Goal: Information Seeking & Learning: Check status

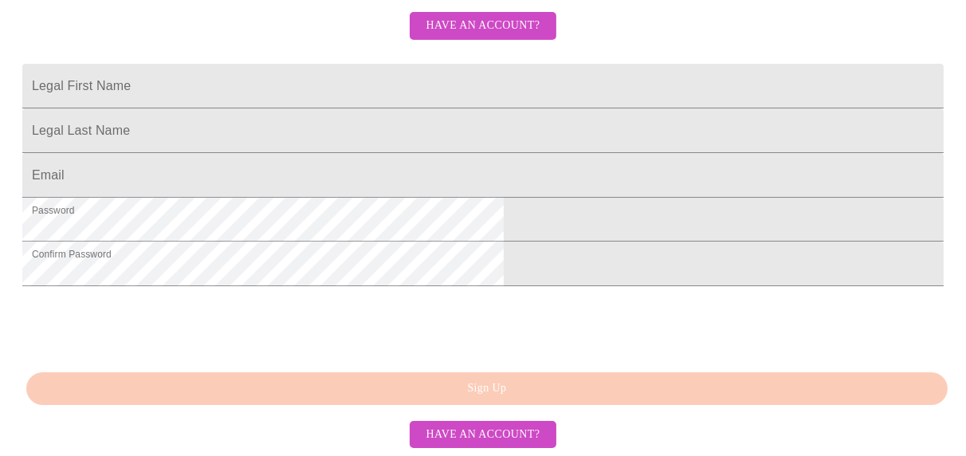
scroll to position [511, 0]
click at [476, 432] on span "Have an account?" at bounding box center [483, 435] width 114 height 20
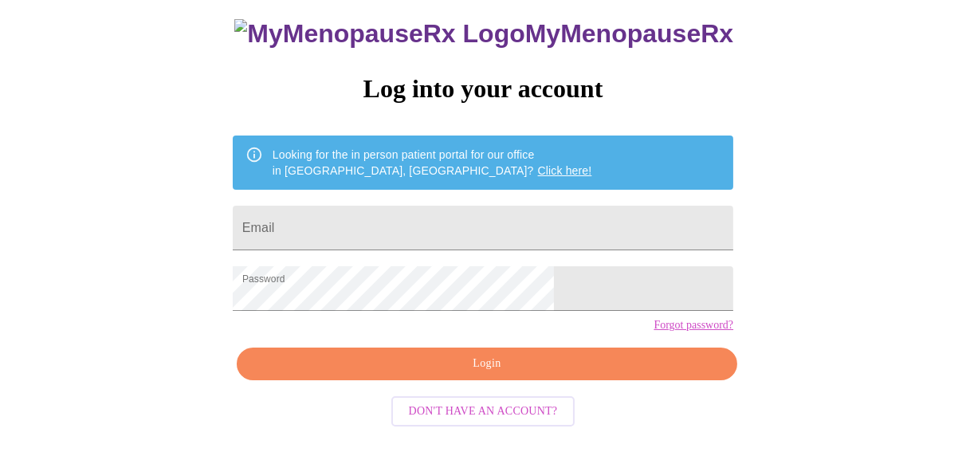
click at [454, 374] on span "Login" at bounding box center [487, 364] width 464 height 20
click at [425, 224] on input "Email" at bounding box center [483, 228] width 501 height 45
type input "[PERSON_NAME][EMAIL_ADDRESS][PERSON_NAME][DOMAIN_NAME]"
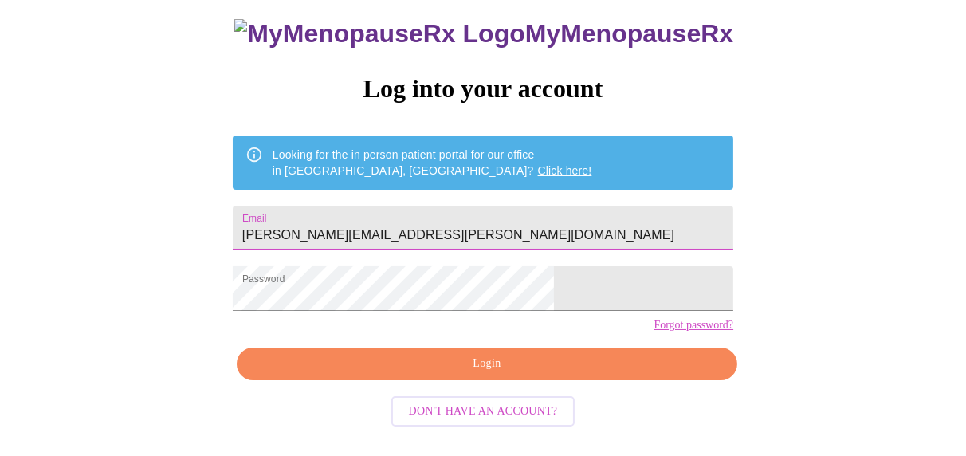
click at [430, 374] on span "Login" at bounding box center [487, 364] width 464 height 20
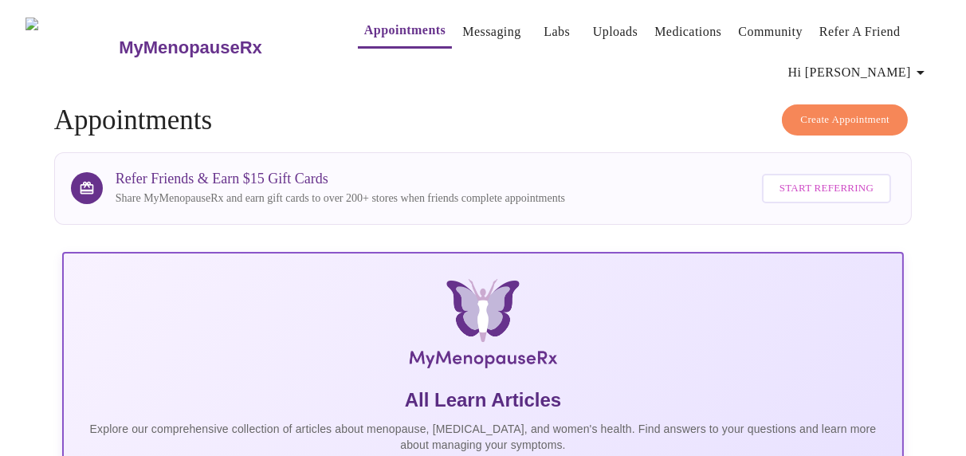
click at [468, 23] on link "Messaging" at bounding box center [491, 32] width 58 height 22
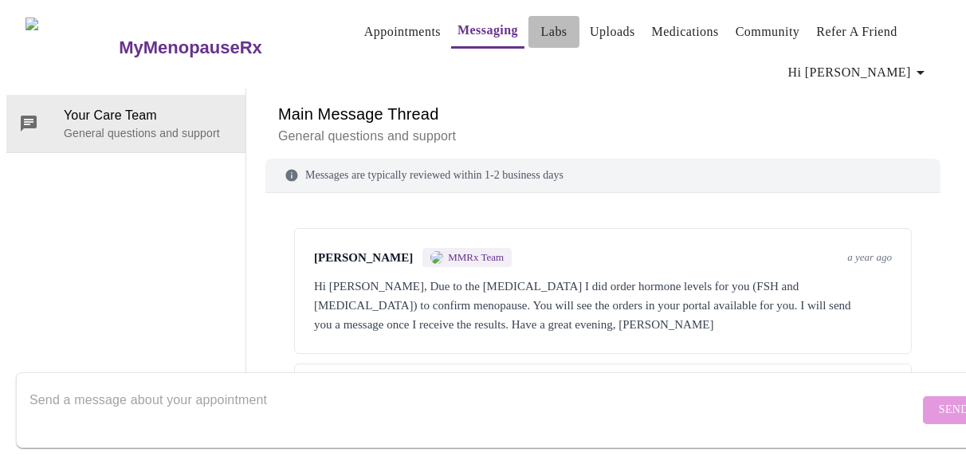
click at [541, 21] on link "Labs" at bounding box center [554, 32] width 26 height 22
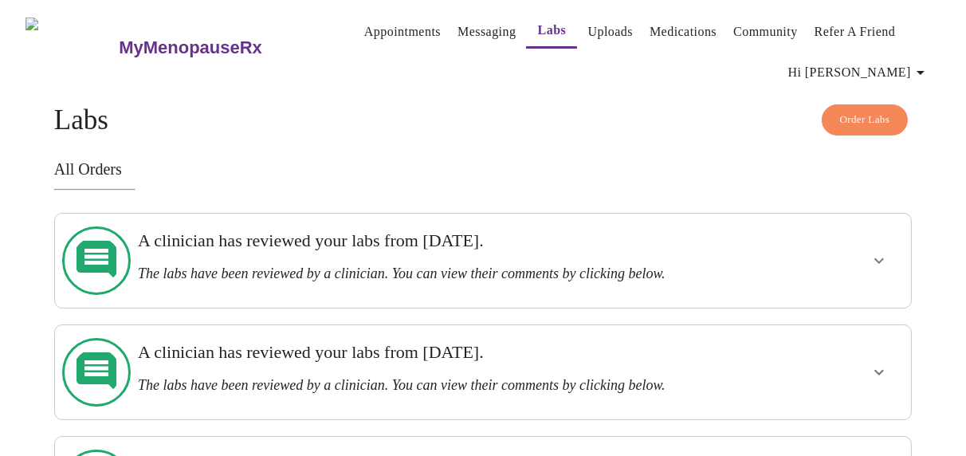
click at [290, 265] on h3 "The labs have been reviewed by a clinician. You can view their comments by clic…" at bounding box center [441, 273] width 607 height 17
click at [887, 253] on icon "show more" at bounding box center [879, 260] width 19 height 19
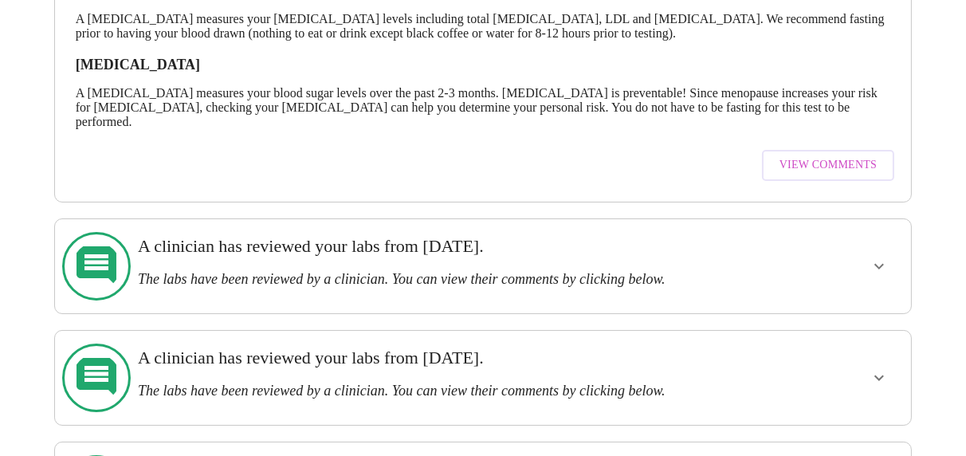
scroll to position [372, 0]
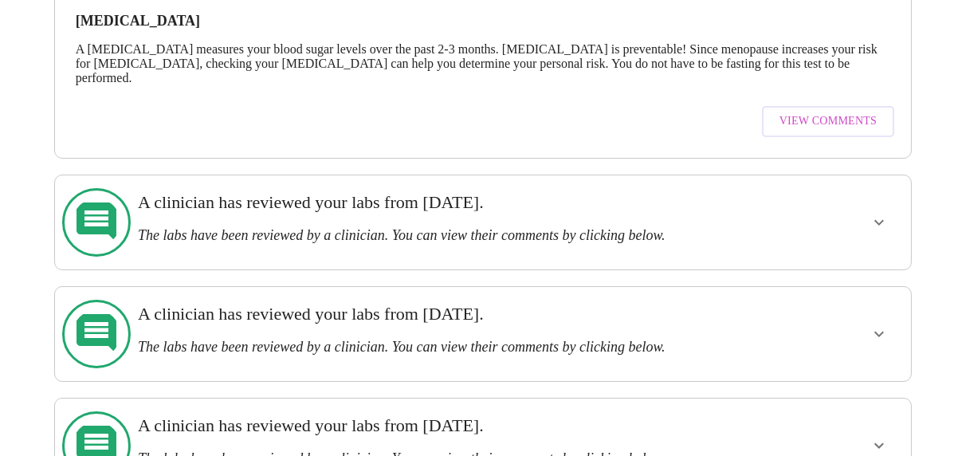
click at [883, 213] on icon "show more" at bounding box center [879, 222] width 19 height 19
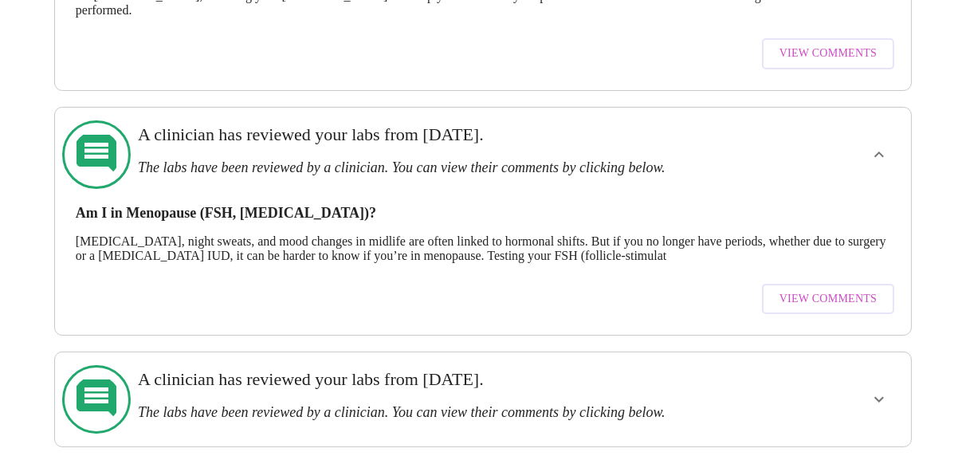
scroll to position [507, 0]
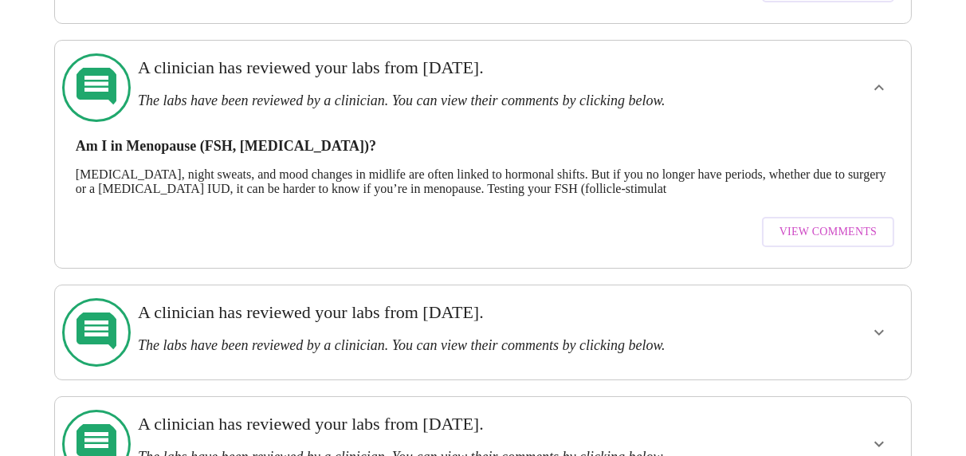
click at [745, 337] on h3 "The labs have been reviewed by a clinician. You can view their comments by clic…" at bounding box center [441, 345] width 607 height 17
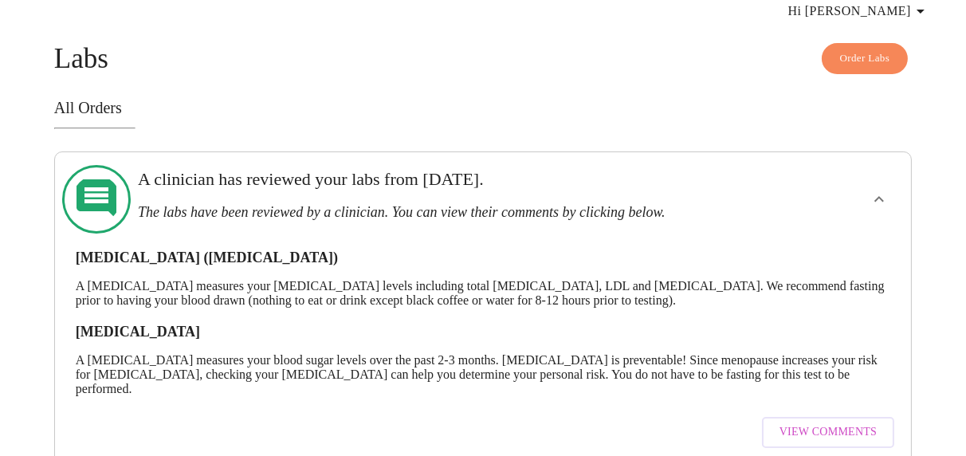
scroll to position [0, 0]
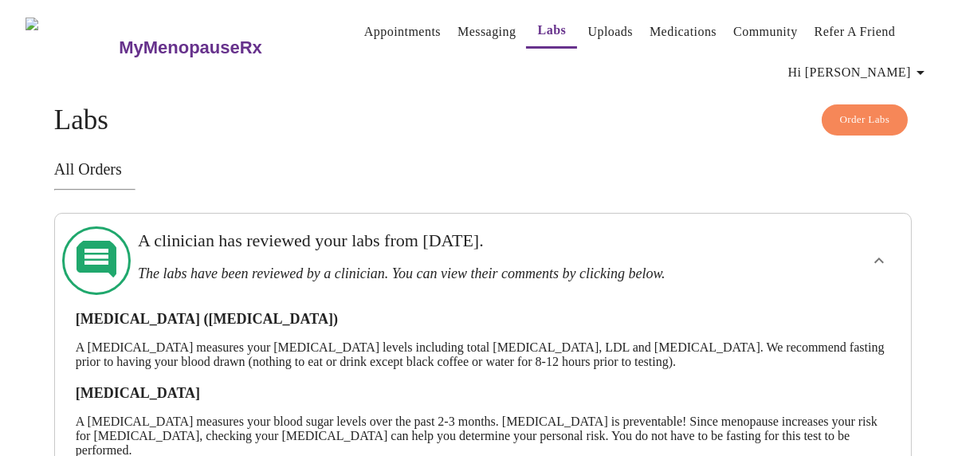
click at [545, 28] on span "Labs" at bounding box center [551, 30] width 38 height 22
click at [538, 22] on link "Labs" at bounding box center [552, 30] width 29 height 22
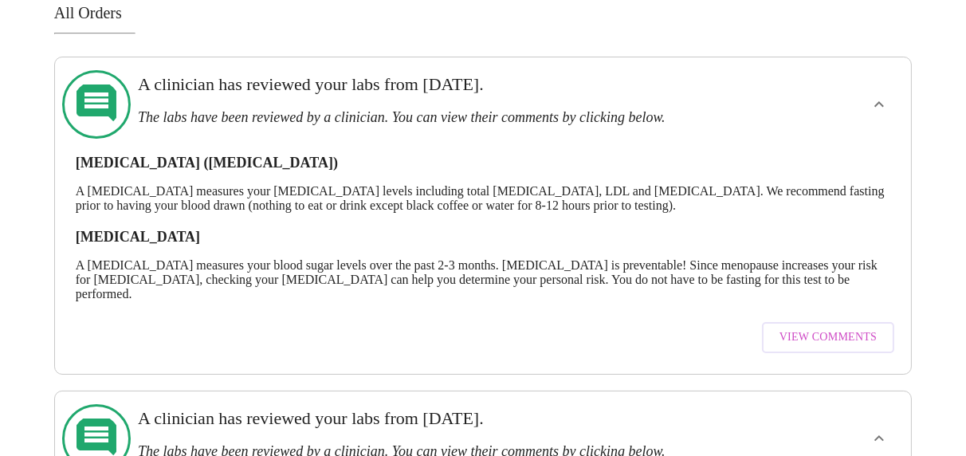
scroll to position [144, 0]
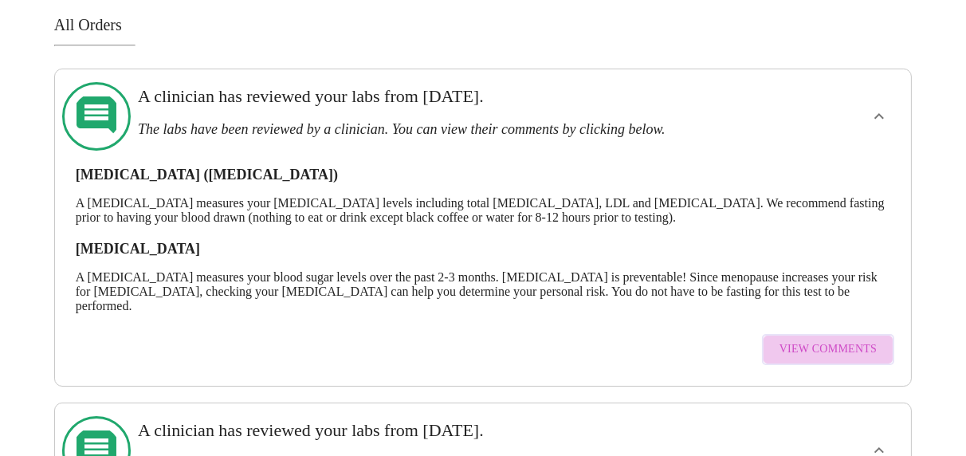
click at [841, 340] on span "View Comments" at bounding box center [828, 350] width 97 height 20
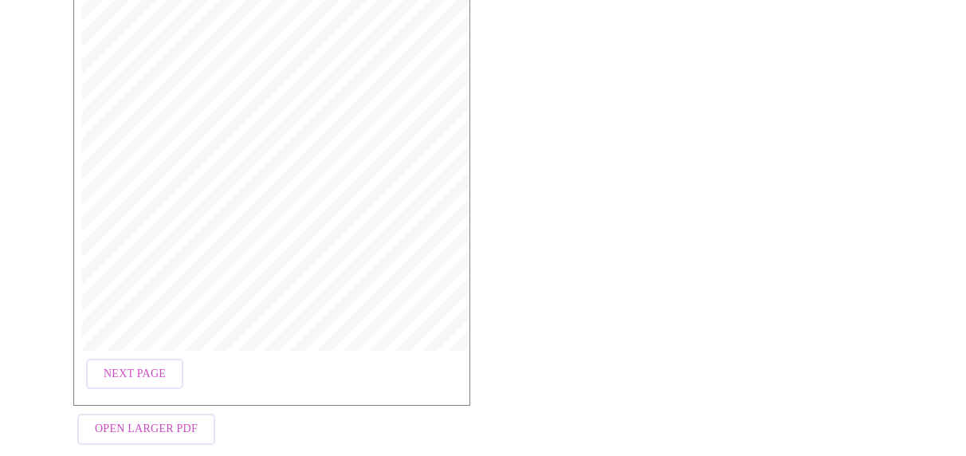
scroll to position [352, 0]
click at [156, 345] on span "Next Page" at bounding box center [135, 354] width 62 height 20
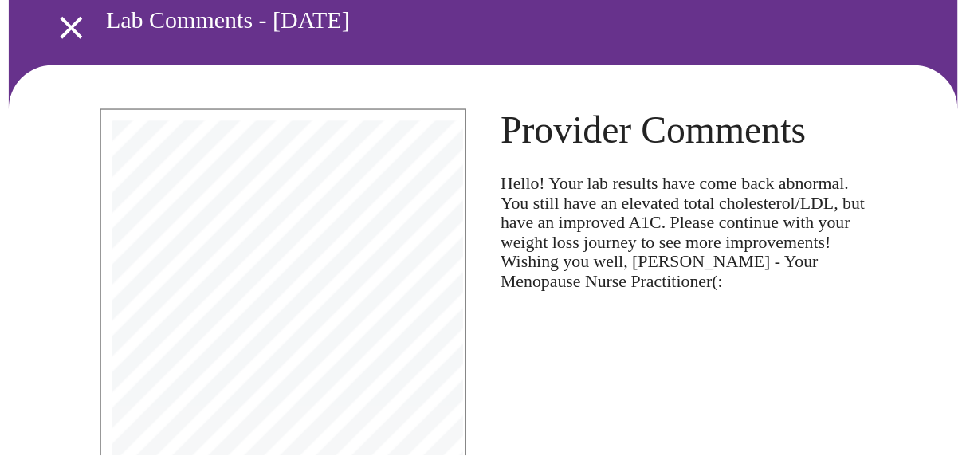
scroll to position [0, 0]
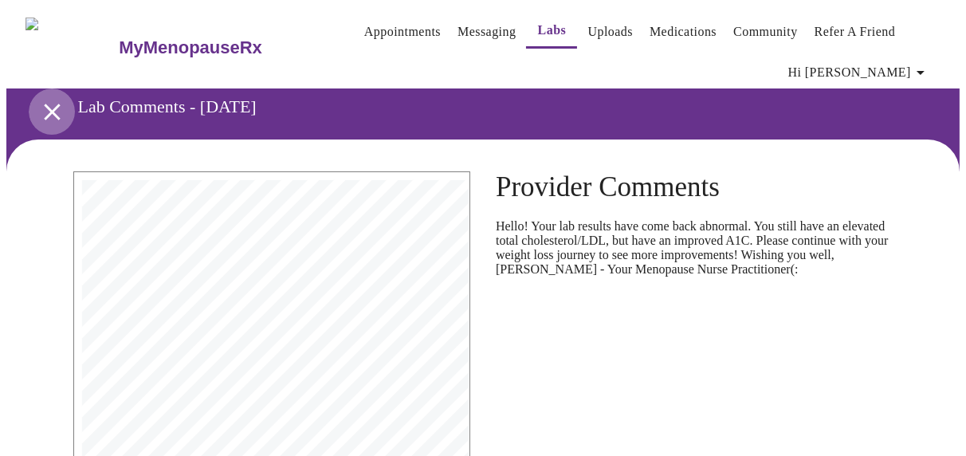
click at [46, 100] on icon "open drawer" at bounding box center [52, 112] width 28 height 28
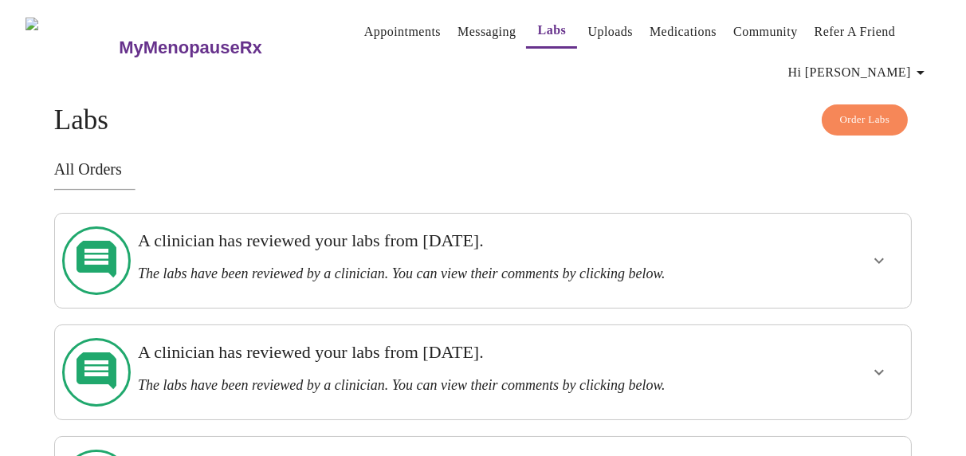
click at [863, 246] on div at bounding box center [834, 260] width 140 height 81
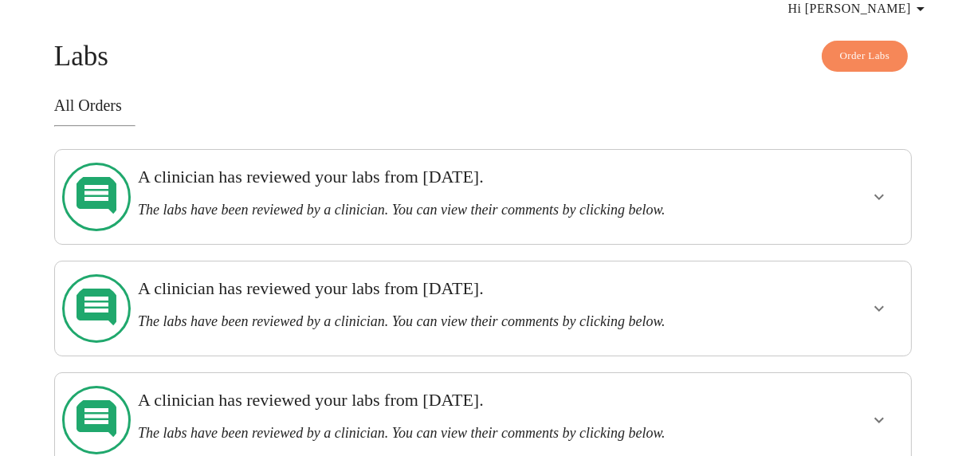
scroll to position [143, 0]
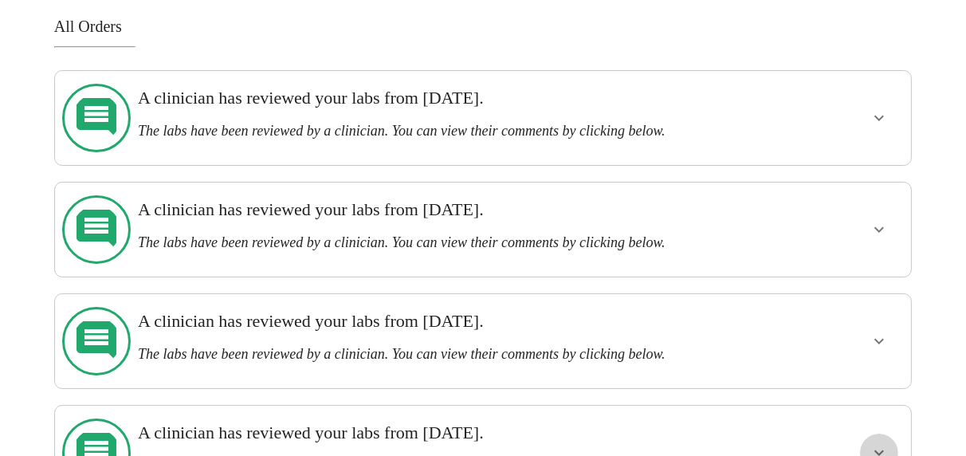
click at [885, 443] on icon "show more" at bounding box center [879, 452] width 19 height 19
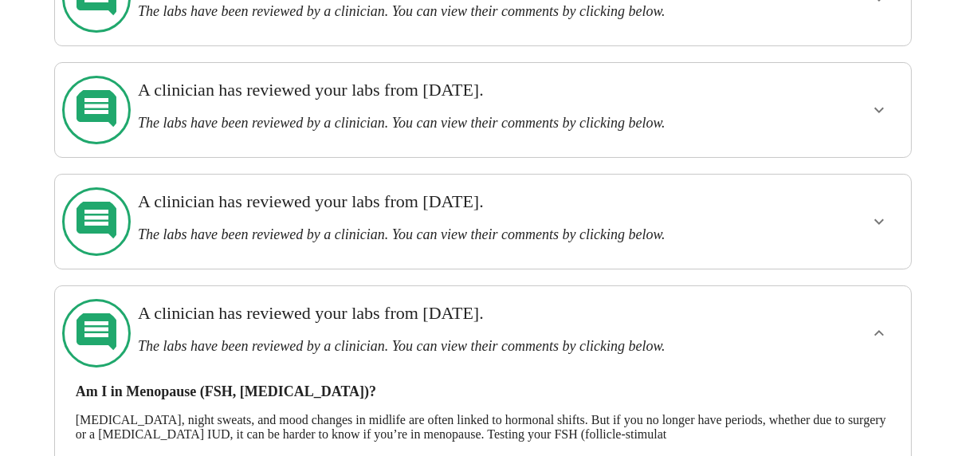
scroll to position [277, 0]
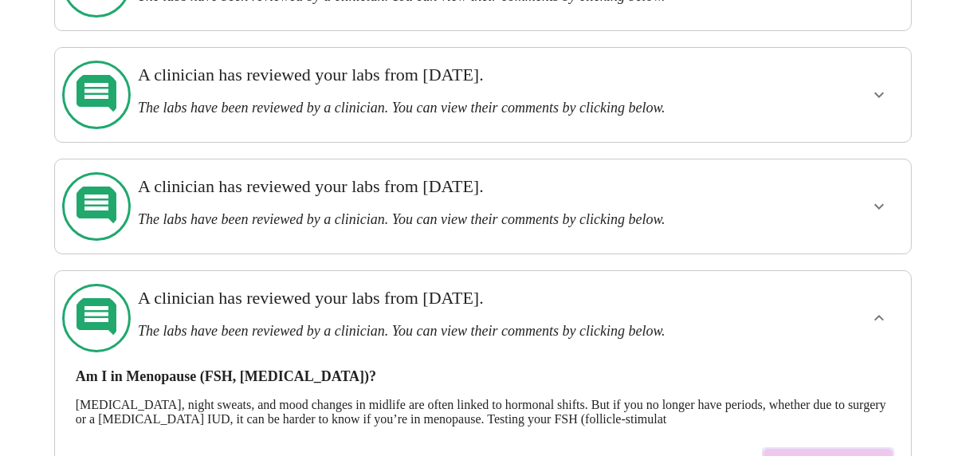
click at [874, 453] on span "View Comments" at bounding box center [828, 463] width 97 height 20
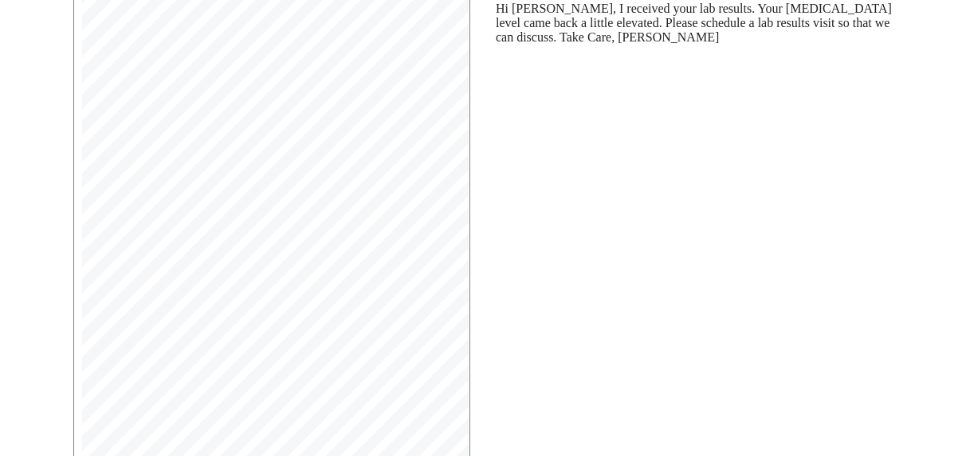
scroll to position [350, 0]
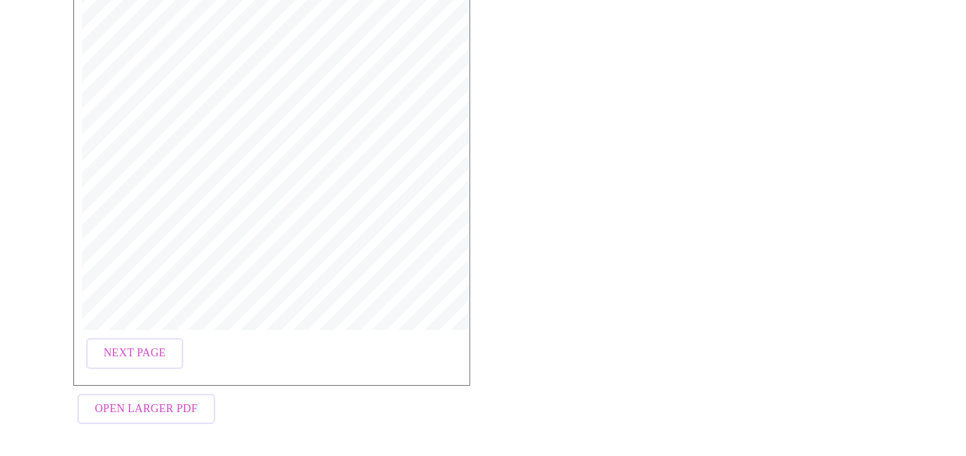
click at [168, 400] on span "Open Larger PDF" at bounding box center [146, 409] width 103 height 20
